Goal: Information Seeking & Learning: Learn about a topic

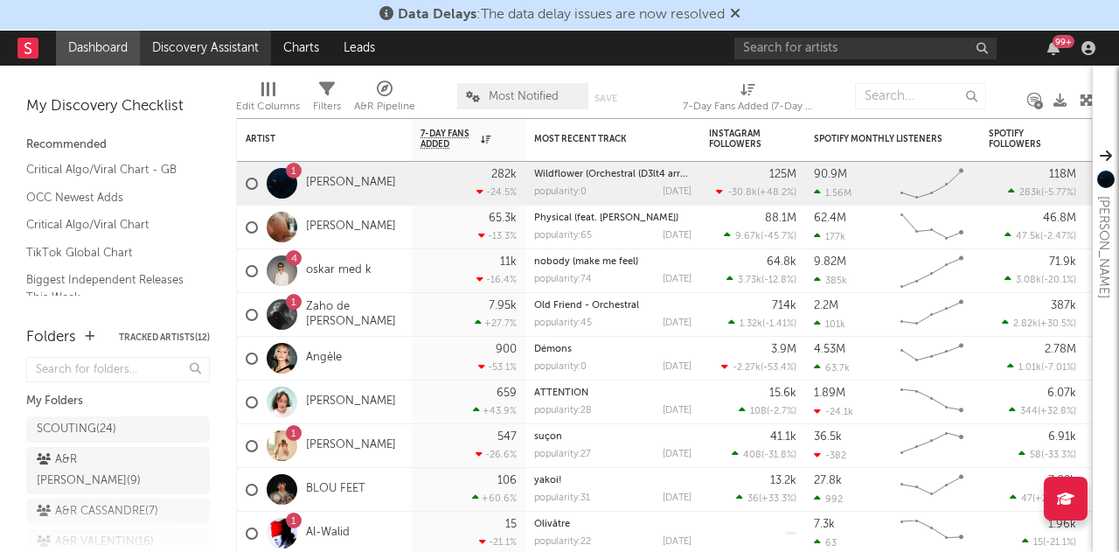
click at [223, 36] on link "Discovery Assistant" at bounding box center [205, 48] width 131 height 35
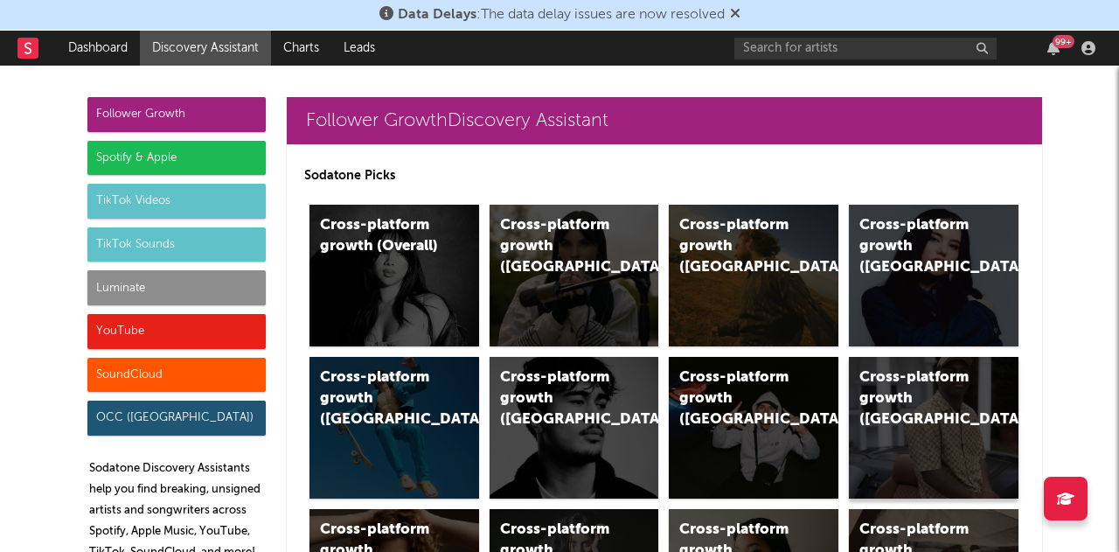
click at [922, 429] on div "Cross-platform growth ([GEOGRAPHIC_DATA])" at bounding box center [934, 428] width 170 height 142
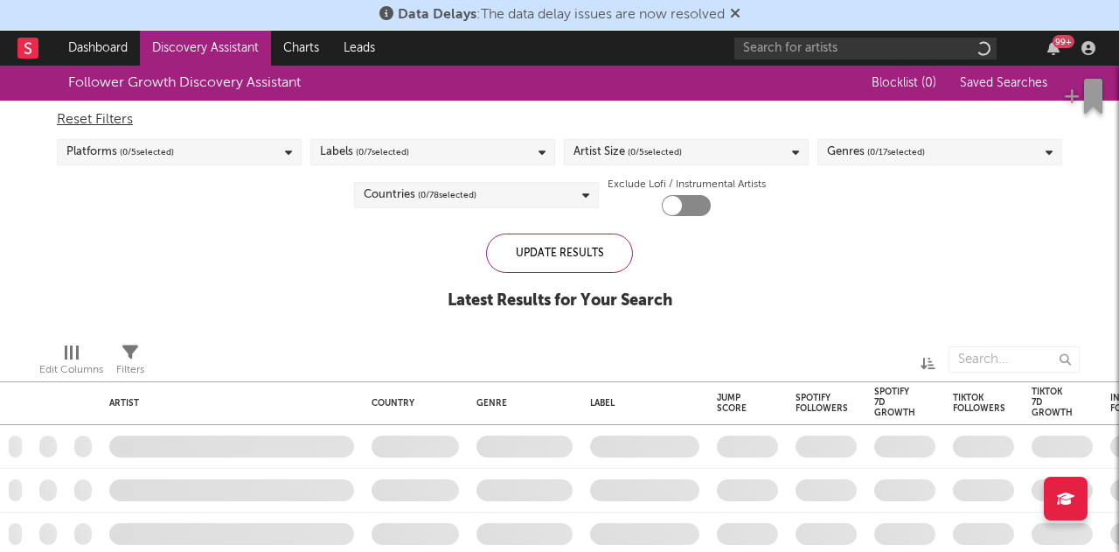
checkbox input "true"
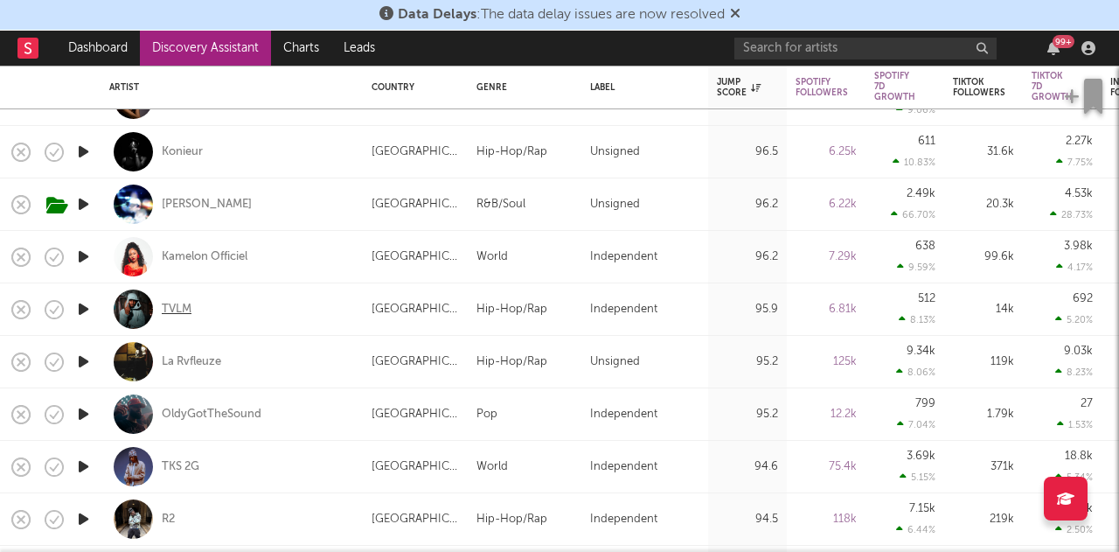
click at [175, 302] on div "TVLM" at bounding box center [177, 310] width 30 height 16
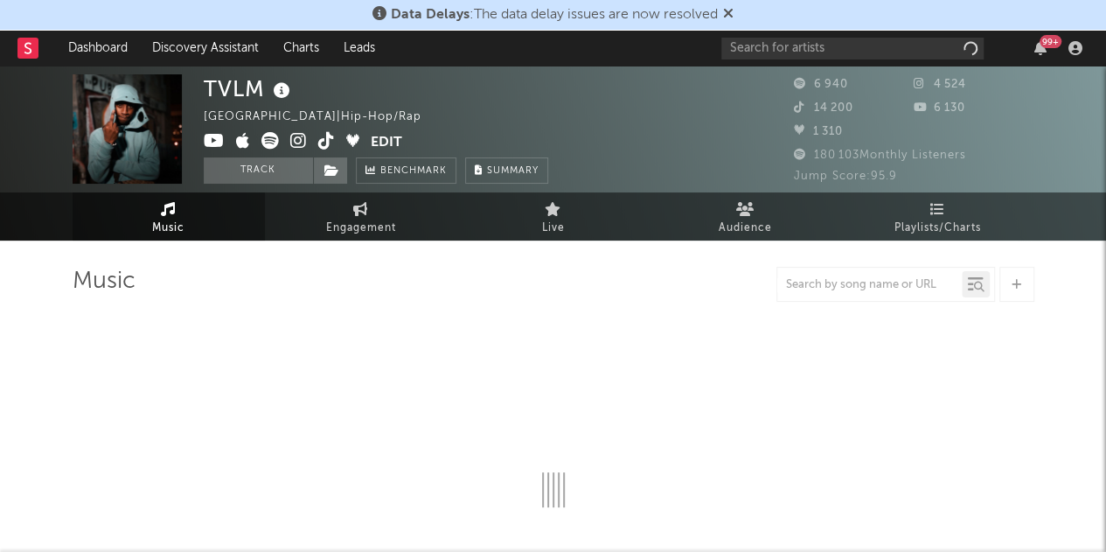
select select "1w"
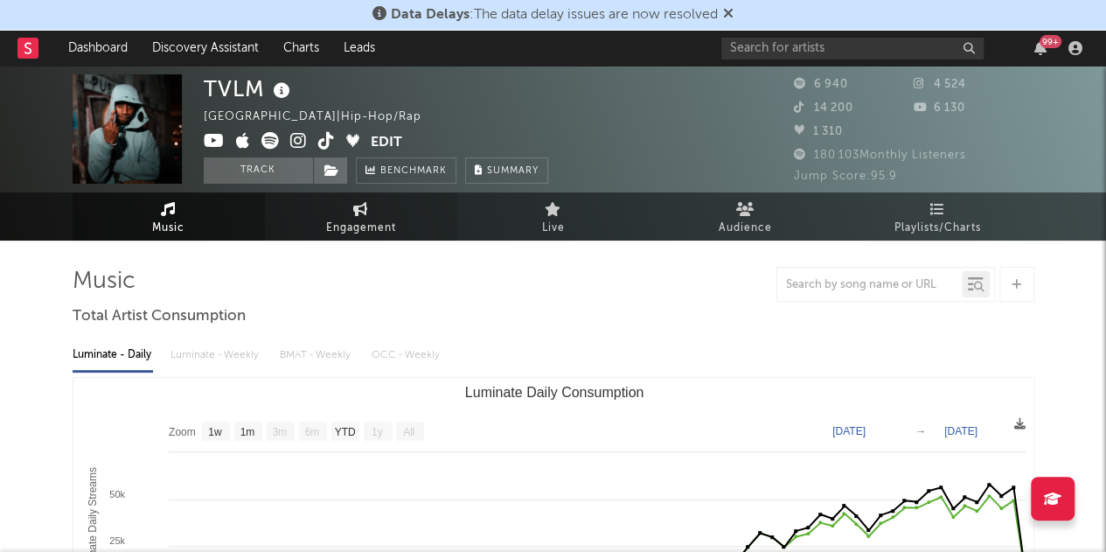
click at [351, 205] on link "Engagement" at bounding box center [361, 216] width 192 height 48
select select "1w"
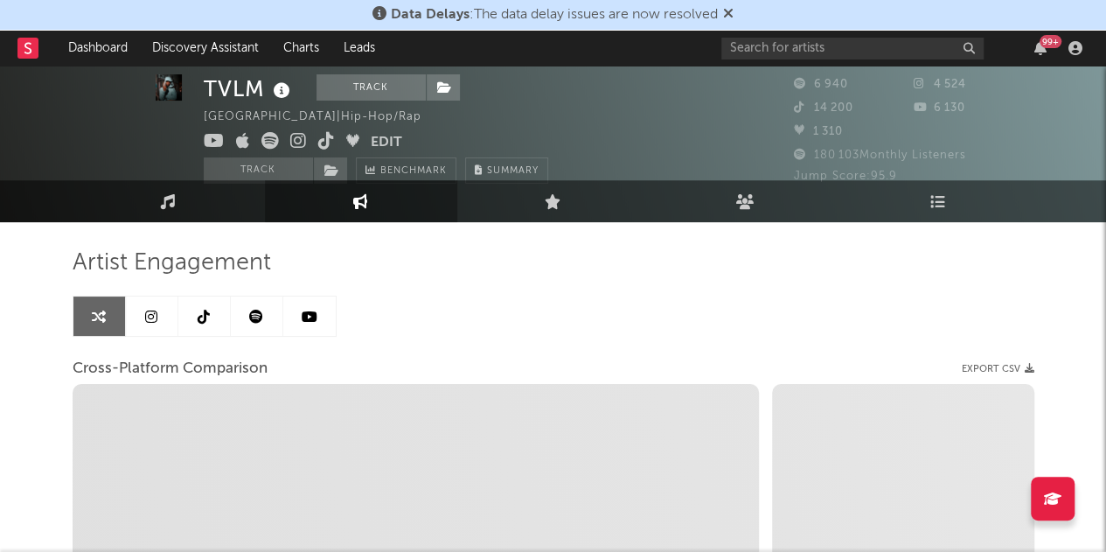
scroll to position [14, 0]
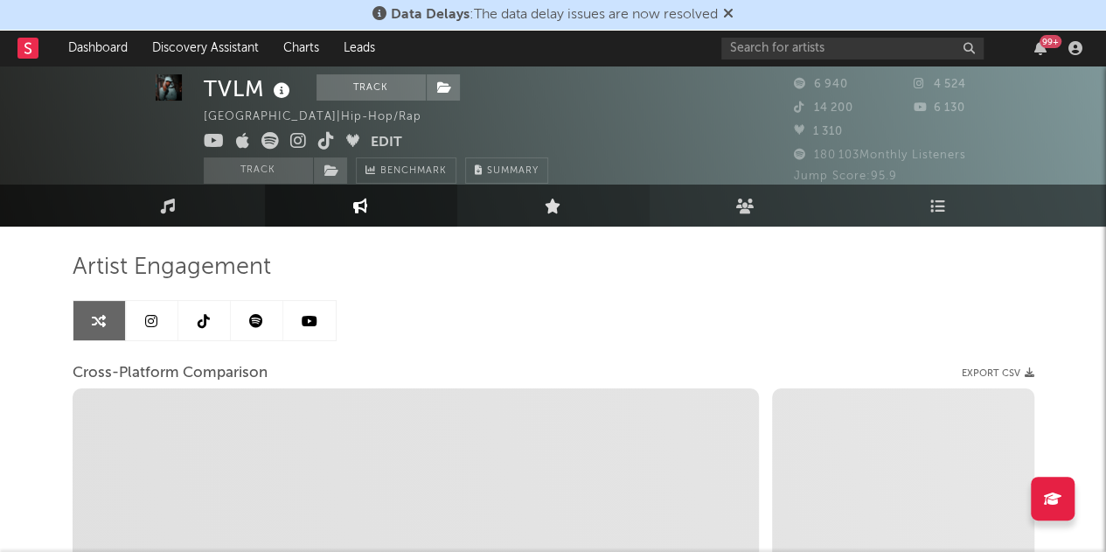
click at [565, 212] on link "Live" at bounding box center [553, 205] width 192 height 42
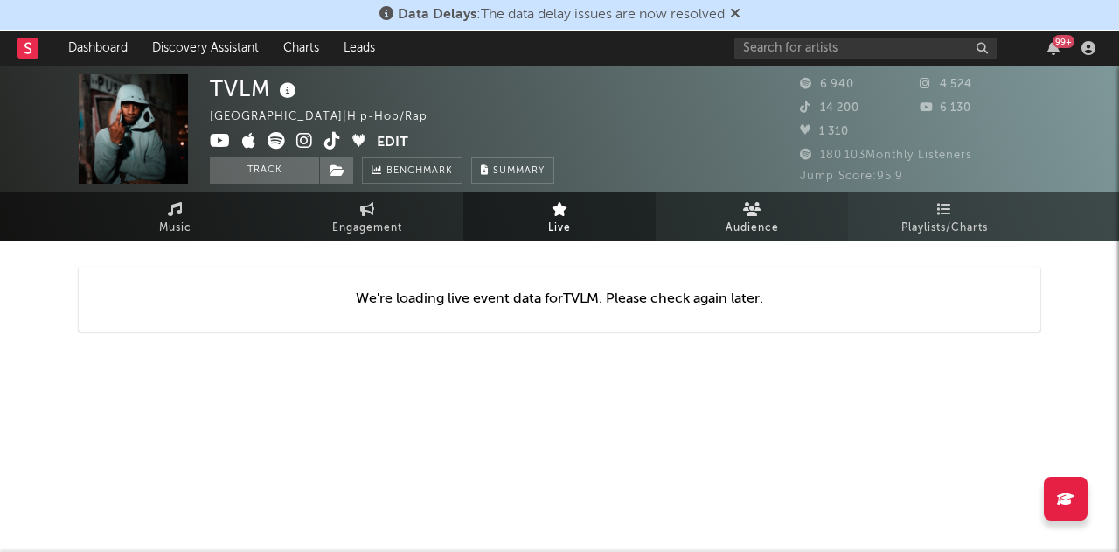
click at [750, 212] on icon at bounding box center [752, 209] width 18 height 14
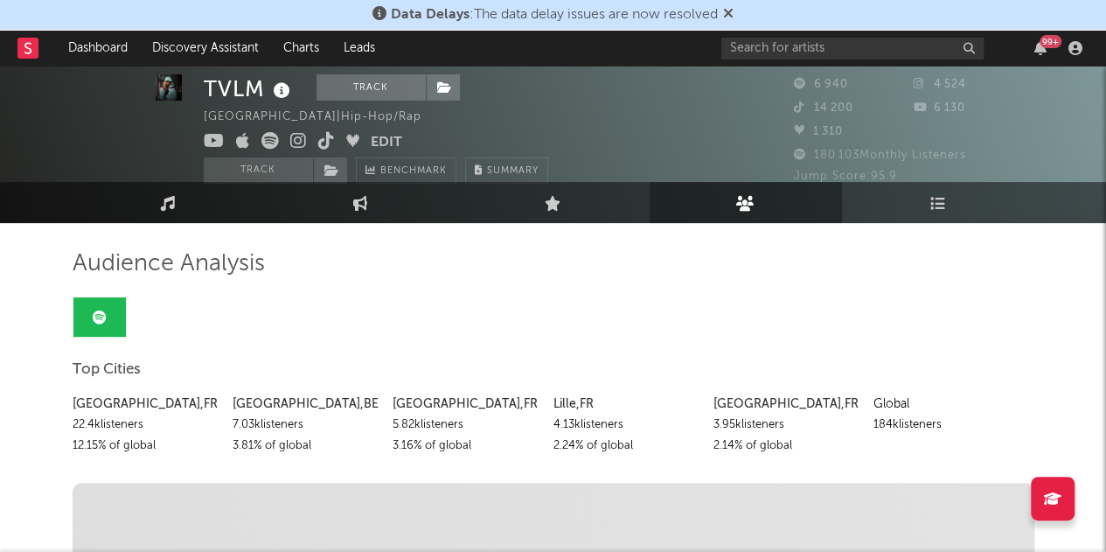
scroll to position [17, 0]
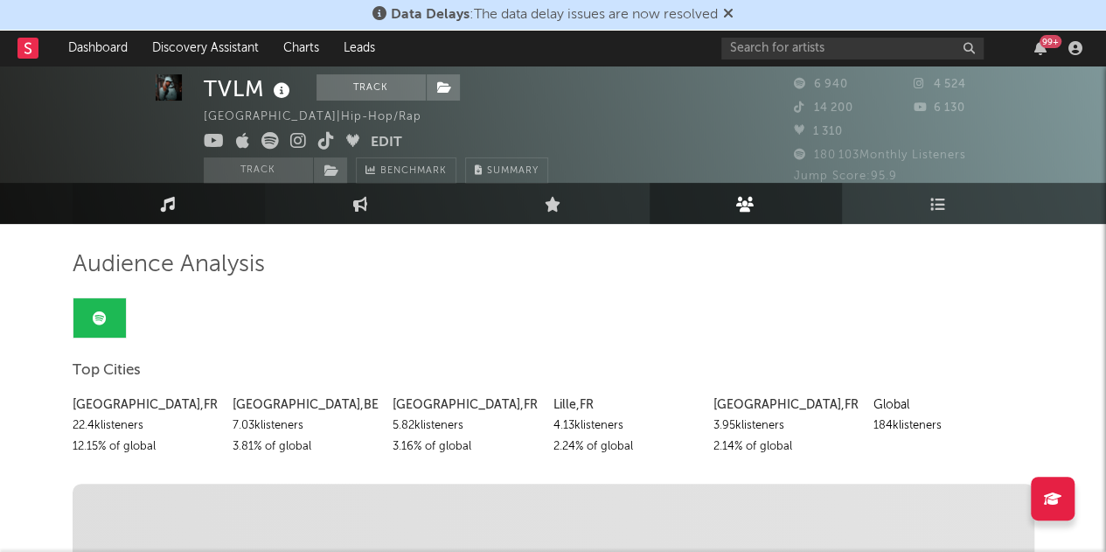
click at [172, 202] on icon at bounding box center [168, 203] width 15 height 15
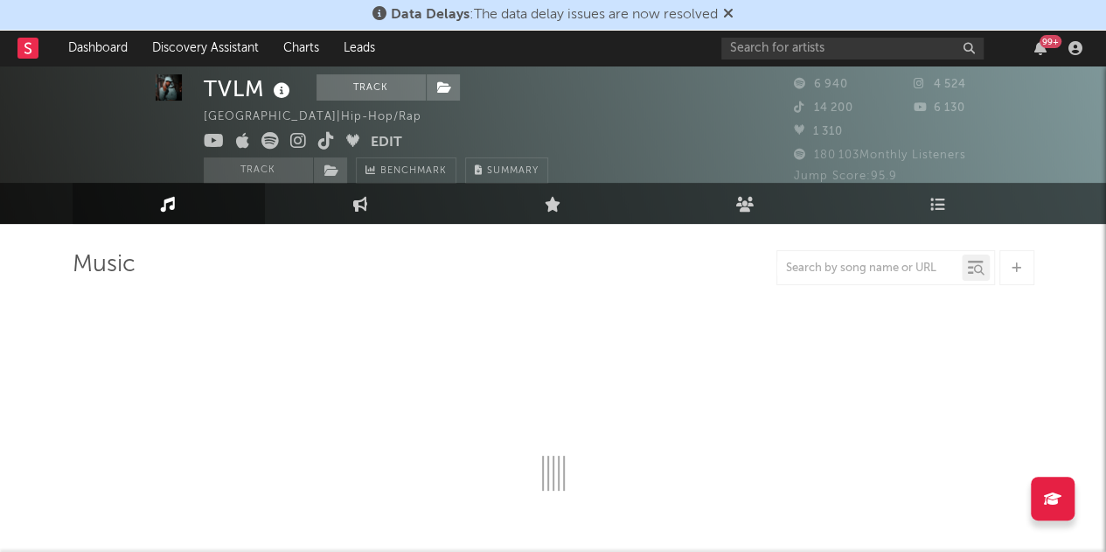
select select "1w"
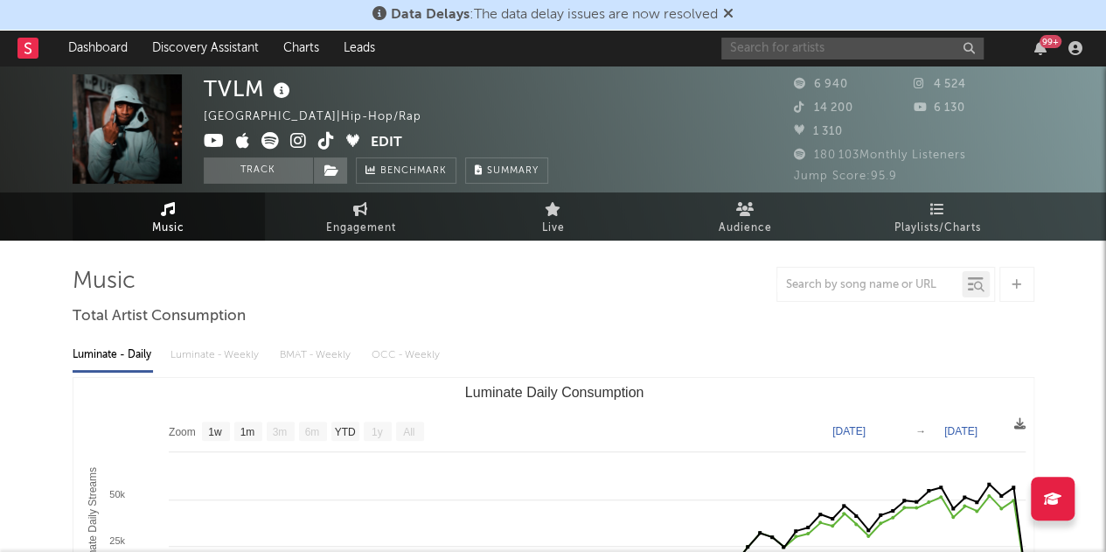
click at [796, 43] on input "text" at bounding box center [852, 49] width 262 height 22
type input "c"
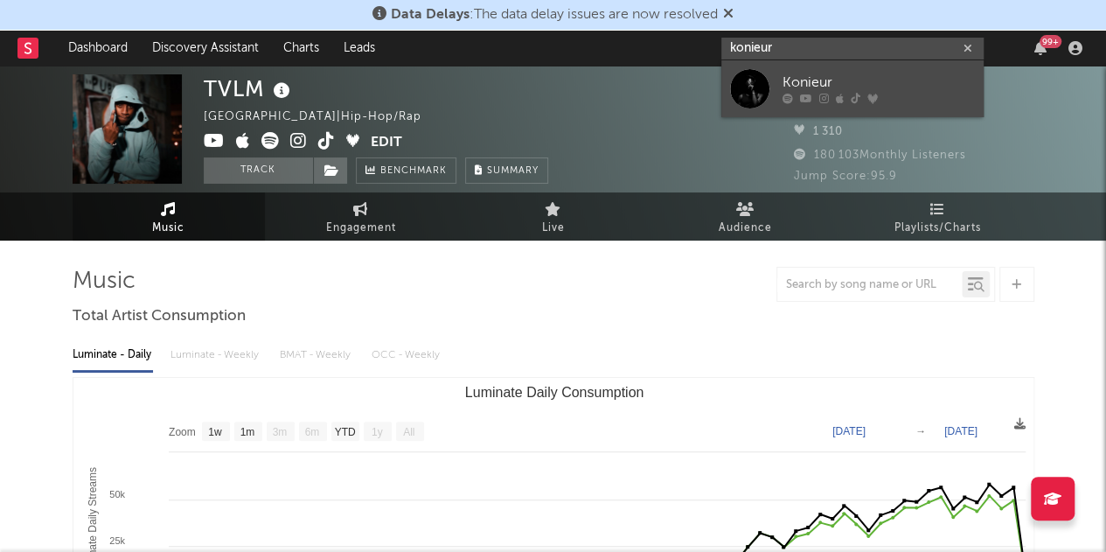
type input "konieur"
click at [746, 81] on div at bounding box center [749, 88] width 39 height 39
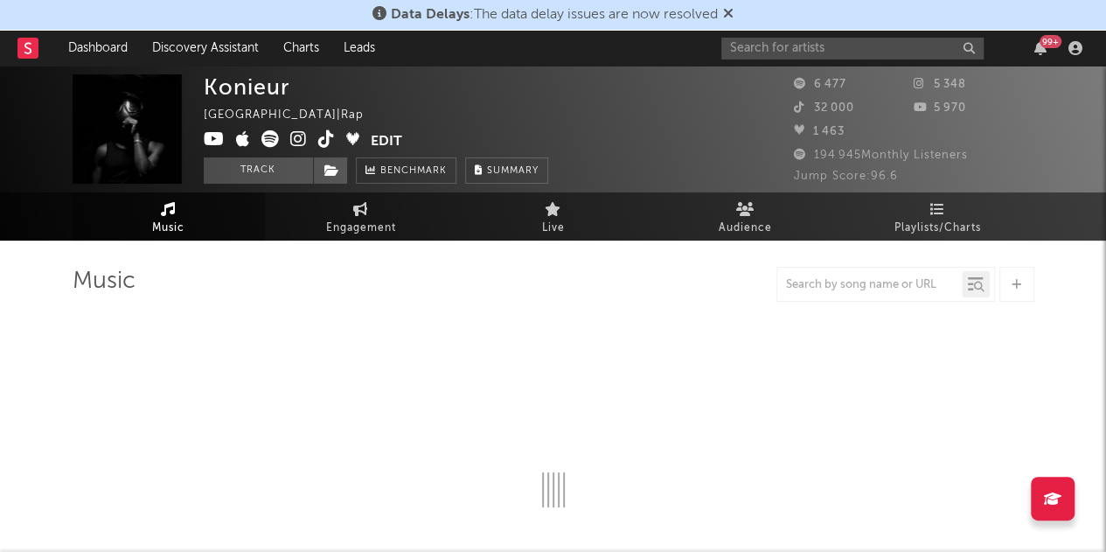
select select "1w"
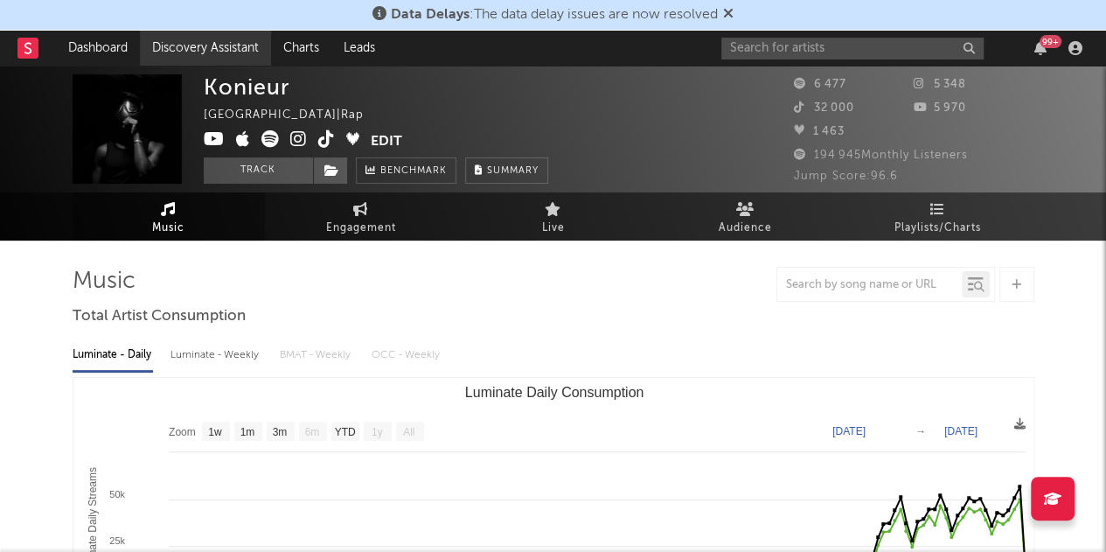
click at [219, 52] on link "Discovery Assistant" at bounding box center [205, 48] width 131 height 35
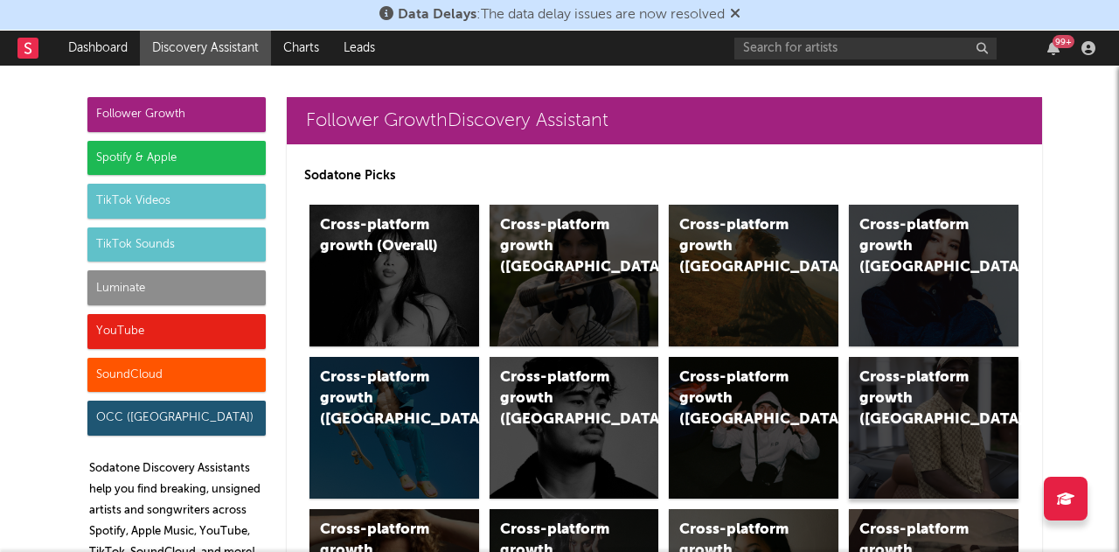
click at [956, 412] on div "Cross-platform growth ([GEOGRAPHIC_DATA])" at bounding box center [934, 428] width 170 height 142
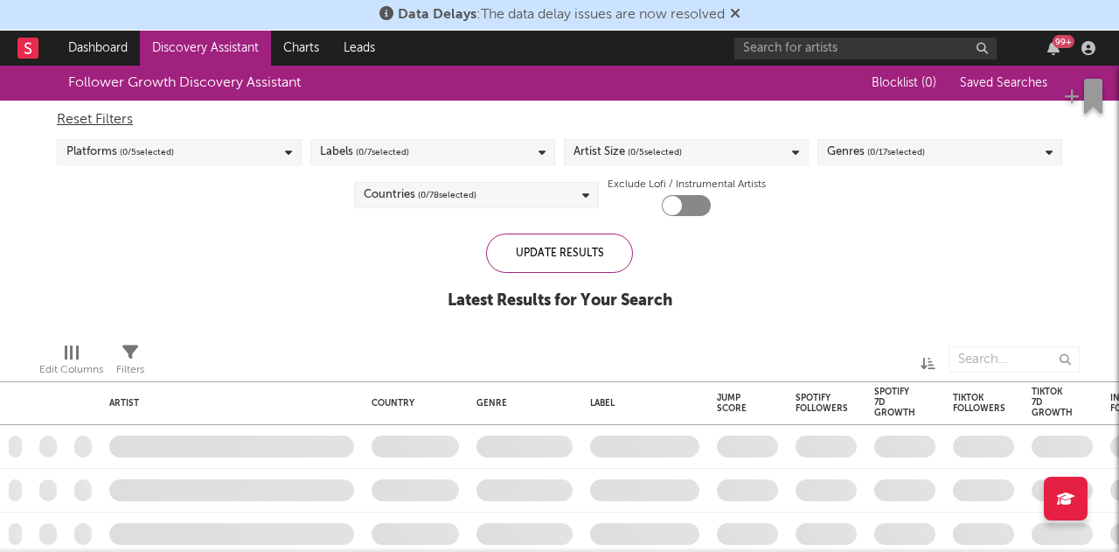
checkbox input "true"
